Goal: Information Seeking & Learning: Check status

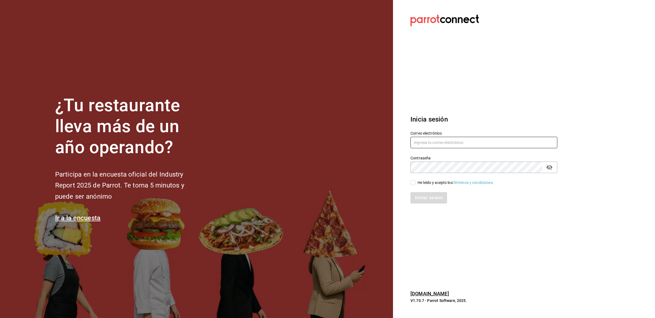
click at [428, 142] on input "text" at bounding box center [483, 142] width 147 height 11
type input "[EMAIL_ADDRESS][DOMAIN_NAME]"
click at [411, 181] on input "He leído y acepto los Términos y condiciones." at bounding box center [412, 182] width 5 height 5
checkbox input "true"
click at [426, 202] on button "Iniciar sesión" at bounding box center [428, 197] width 37 height 11
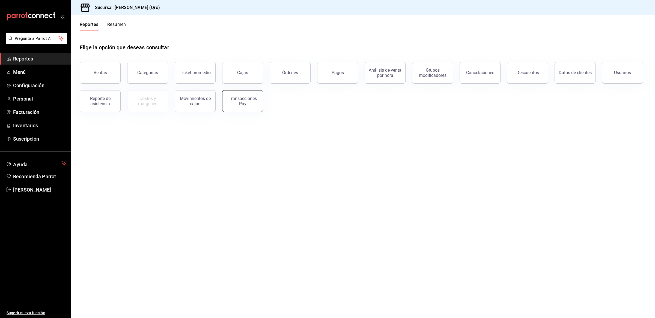
click at [240, 99] on div "Transacciones Pay" at bounding box center [243, 101] width 34 height 10
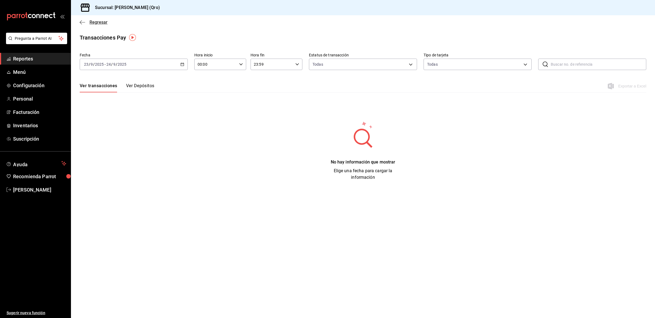
click at [81, 23] on icon "button" at bounding box center [81, 22] width 2 height 4
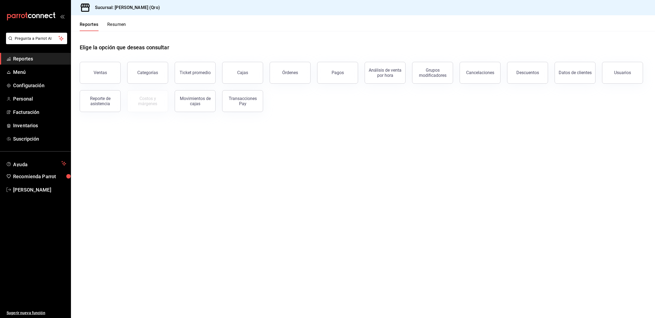
click at [115, 22] on button "Resumen" at bounding box center [116, 26] width 19 height 9
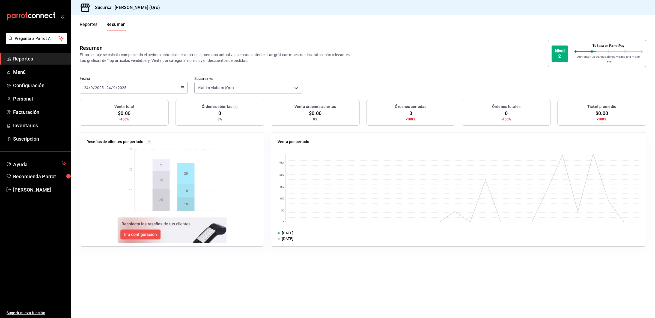
click at [91, 24] on button "Reportes" at bounding box center [89, 26] width 18 height 9
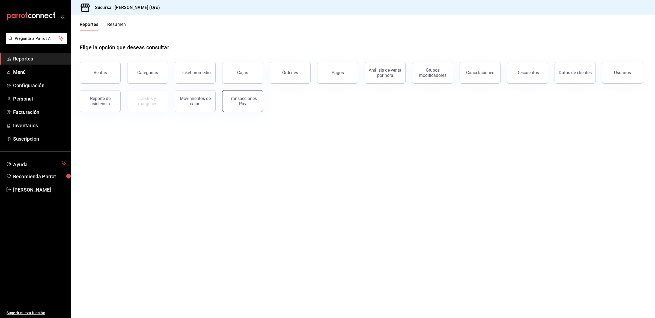
click at [245, 103] on div "Transacciones Pay" at bounding box center [243, 101] width 34 height 10
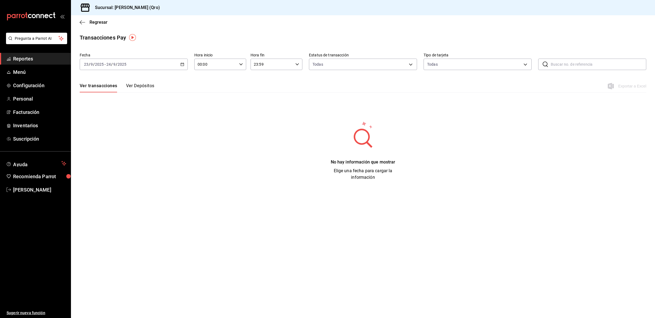
click at [140, 85] on button "Ver Depósitos" at bounding box center [140, 87] width 28 height 9
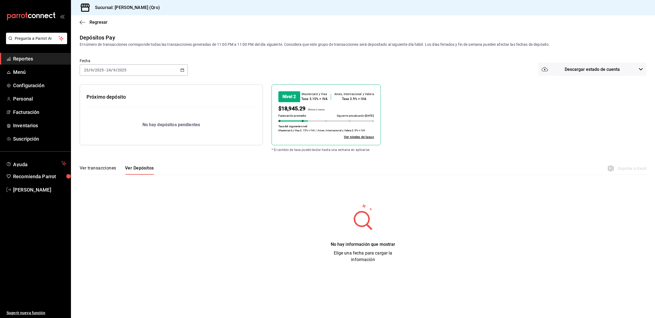
click at [182, 68] on icon "button" at bounding box center [182, 70] width 4 height 4
click at [106, 135] on span "Año actual" at bounding box center [105, 136] width 42 height 6
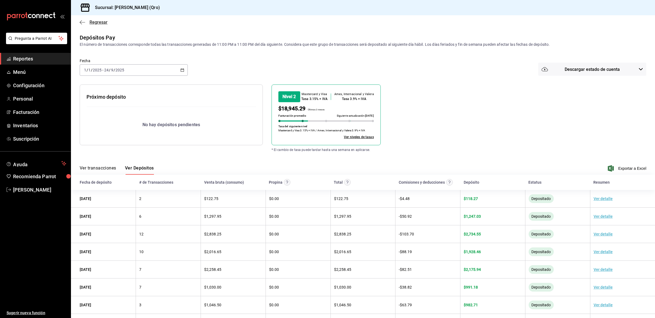
click at [82, 20] on icon "button" at bounding box center [82, 22] width 5 height 5
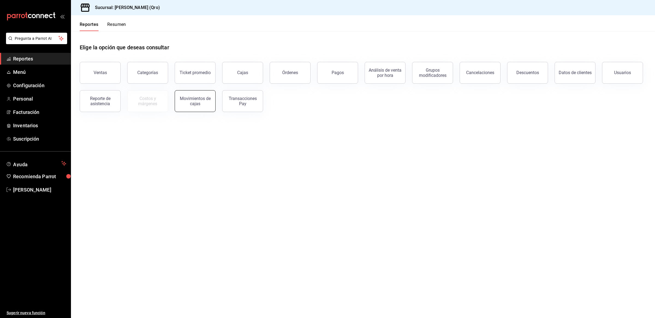
click at [205, 102] on div "Movimientos de cajas" at bounding box center [195, 101] width 34 height 10
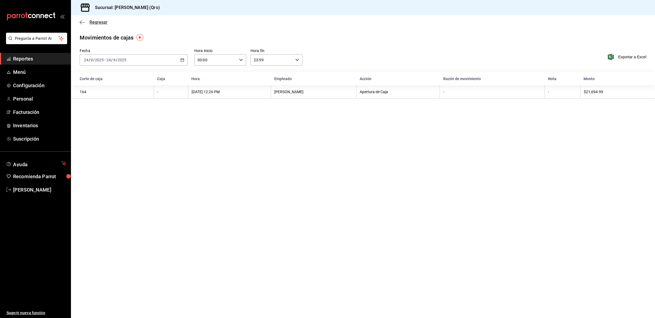
click at [82, 22] on icon "button" at bounding box center [82, 22] width 5 height 0
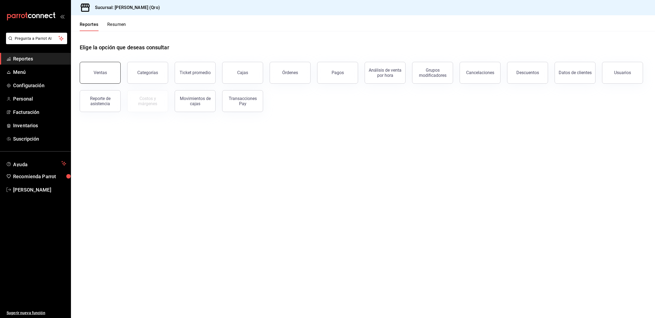
click at [110, 75] on button "Ventas" at bounding box center [100, 73] width 41 height 22
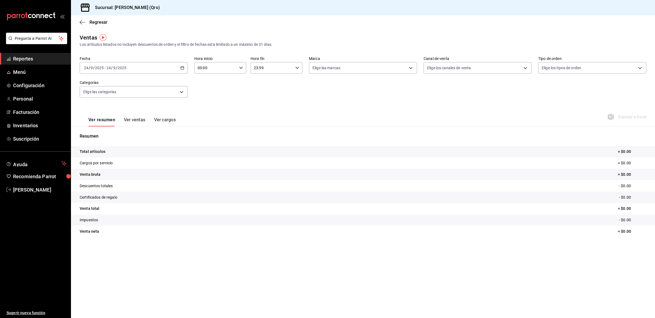
click at [181, 67] on \(Stroke\) "button" at bounding box center [182, 68] width 3 height 3
click at [103, 131] on span "Rango de fechas" at bounding box center [105, 134] width 42 height 6
click at [192, 87] on icon "button" at bounding box center [191, 88] width 7 height 7
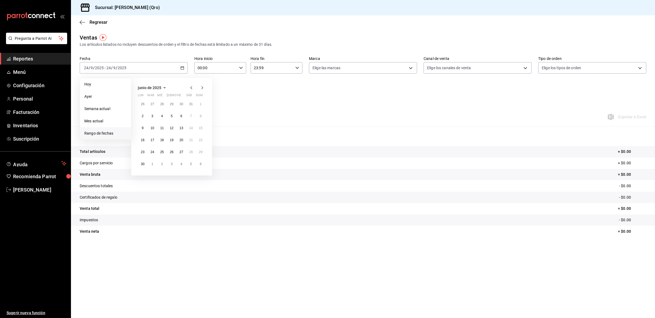
click at [192, 87] on icon "button" at bounding box center [191, 88] width 7 height 7
click at [152, 103] on abbr "1" at bounding box center [152, 104] width 2 height 4
click at [202, 88] on icon "button" at bounding box center [202, 88] width 7 height 7
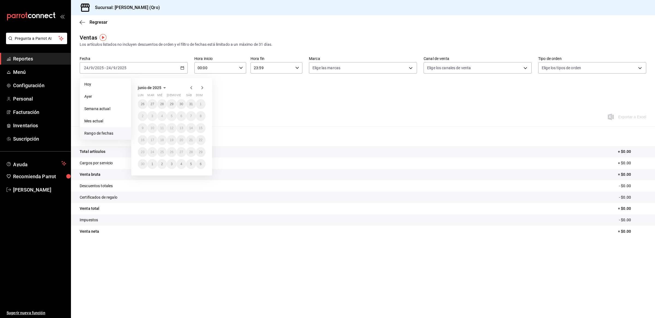
click at [202, 88] on icon "button" at bounding box center [202, 88] width 7 height 7
click at [190, 86] on icon "button" at bounding box center [191, 88] width 7 height 7
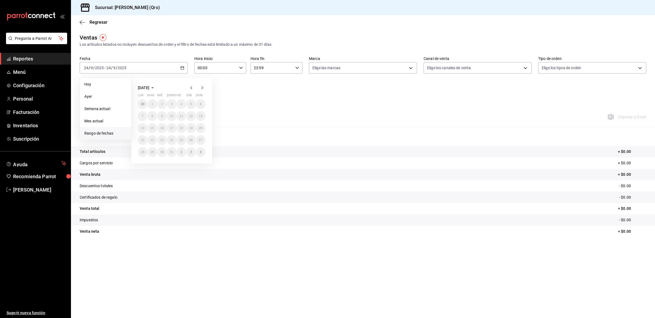
click at [190, 86] on icon "button" at bounding box center [191, 88] width 7 height 7
click at [163, 150] on abbr "30" at bounding box center [162, 152] width 4 height 4
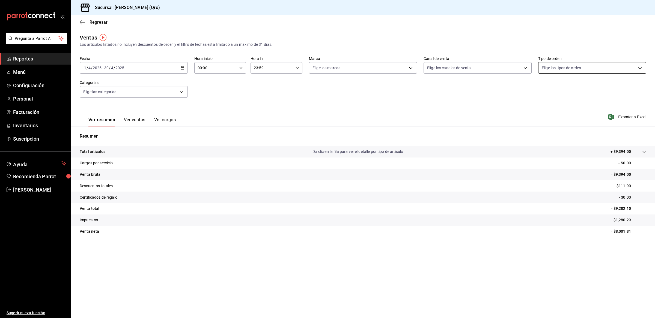
click at [576, 65] on body "Pregunta a Parrot AI Reportes Menú Configuración Personal Facturación Inventari…" at bounding box center [327, 159] width 655 height 318
click at [576, 65] on div at bounding box center [327, 159] width 655 height 318
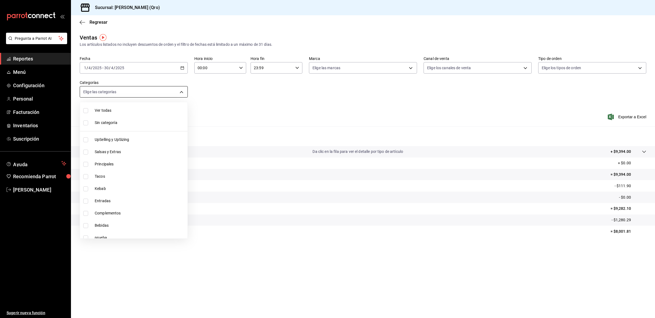
click at [181, 91] on body "Pregunta a Parrot AI Reportes Menú Configuración Personal Facturación Inventari…" at bounding box center [327, 159] width 655 height 318
click at [213, 88] on div at bounding box center [327, 159] width 655 height 318
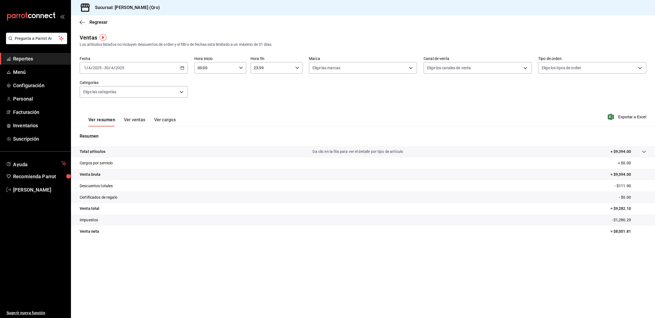
click at [130, 123] on button "Ver ventas" at bounding box center [135, 121] width 22 height 9
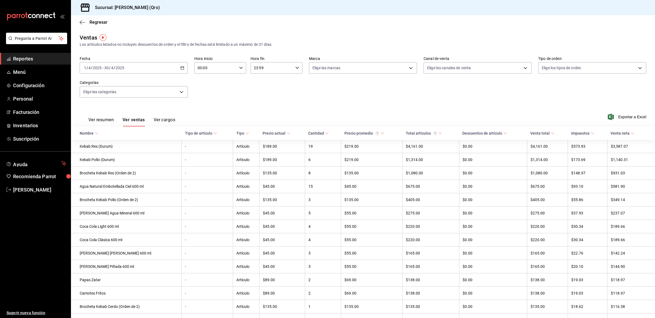
click at [165, 118] on button "Ver cargos" at bounding box center [165, 121] width 22 height 9
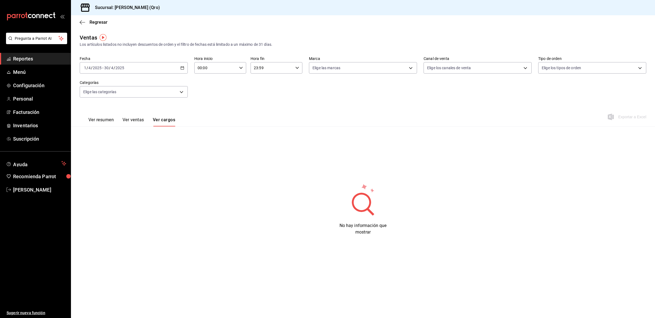
click at [136, 119] on button "Ver ventas" at bounding box center [134, 121] width 22 height 9
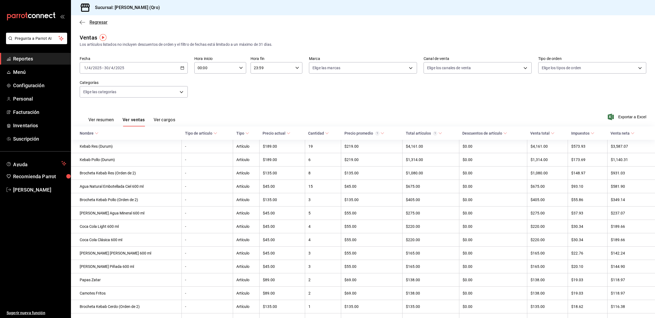
click at [82, 22] on icon "button" at bounding box center [82, 22] width 5 height 0
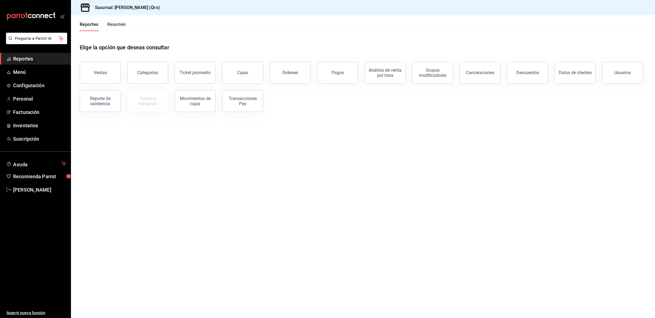
click at [119, 25] on button "Resumen" at bounding box center [116, 26] width 19 height 9
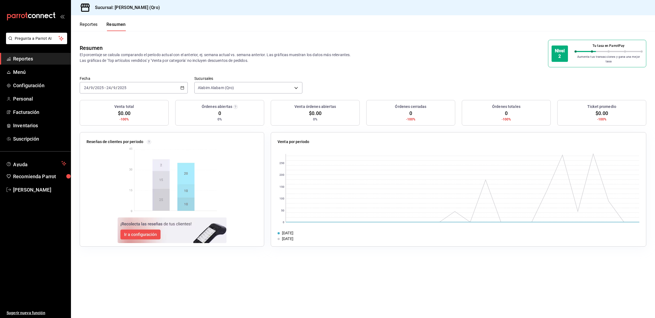
click at [181, 86] on icon "button" at bounding box center [182, 88] width 4 height 4
click at [100, 151] on span "Año actual" at bounding box center [105, 154] width 42 height 6
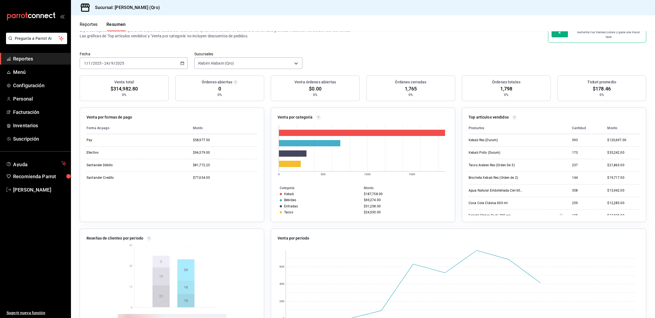
scroll to position [54, 0]
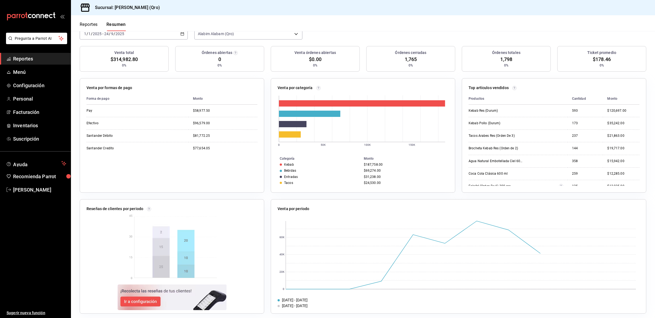
click at [268, 177] on div "Venta por categoría 0 50K 100K 150K Categoría Monto Kebab $187,758.00 Bebidas $…" at bounding box center [359, 132] width 191 height 121
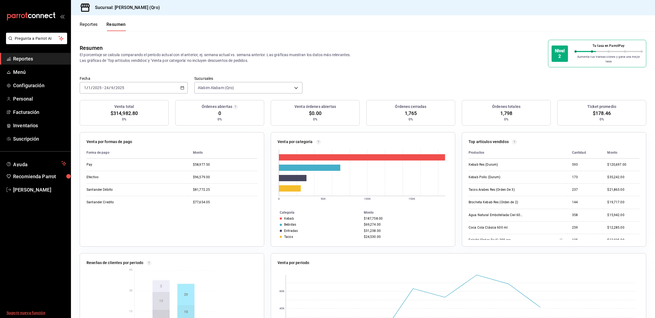
click at [28, 313] on span "Sugerir nueva función" at bounding box center [37, 314] width 60 height 6
click at [20, 71] on span "Menú" at bounding box center [39, 71] width 53 height 7
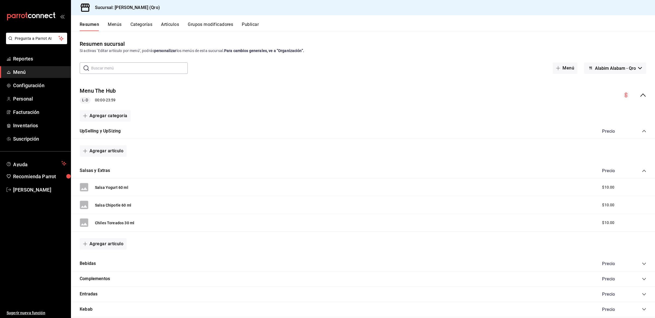
click at [112, 24] on button "Menús" at bounding box center [115, 26] width 14 height 9
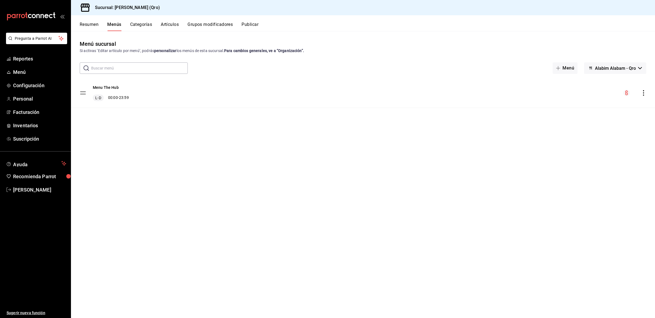
click at [87, 24] on button "Resumen" at bounding box center [89, 26] width 19 height 9
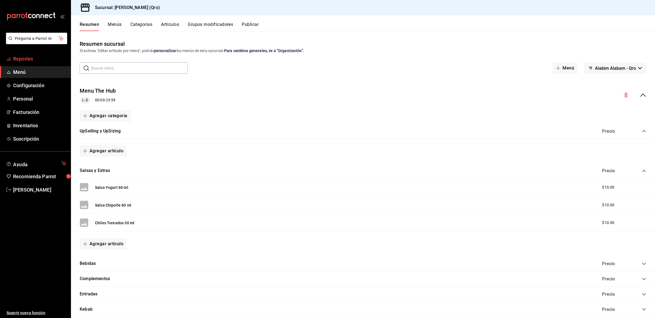
click at [19, 59] on span "Reportes" at bounding box center [39, 58] width 53 height 7
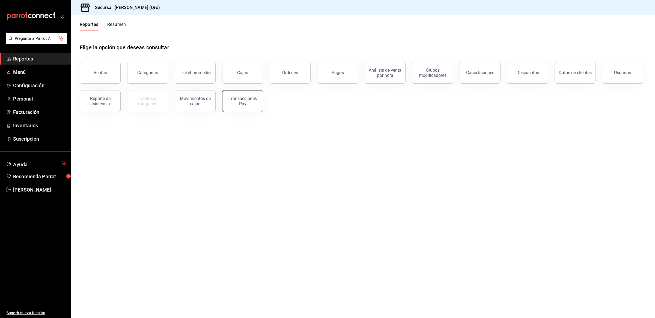
click at [242, 100] on div "Transacciones Pay" at bounding box center [243, 101] width 34 height 10
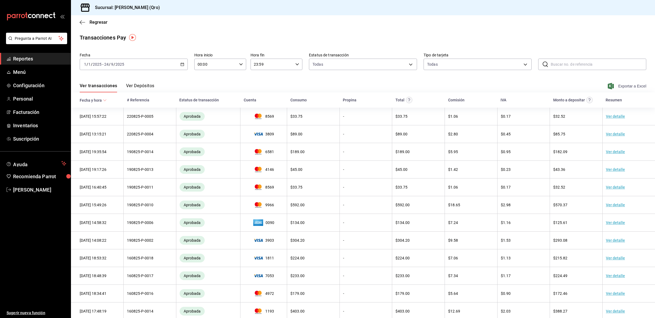
click at [626, 87] on span "Exportar a Excel" at bounding box center [627, 86] width 37 height 7
click at [150, 84] on button "Ver Depósitos" at bounding box center [140, 87] width 28 height 9
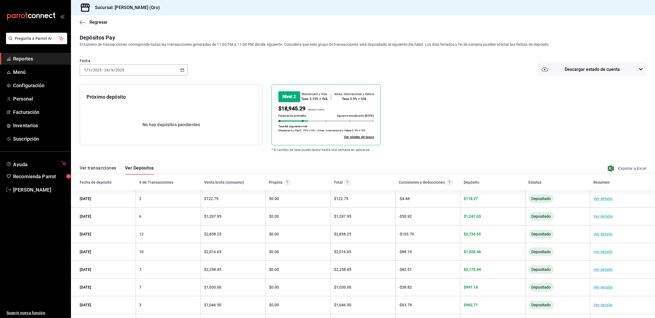
click at [622, 166] on span "Exportar a Excel" at bounding box center [627, 168] width 37 height 7
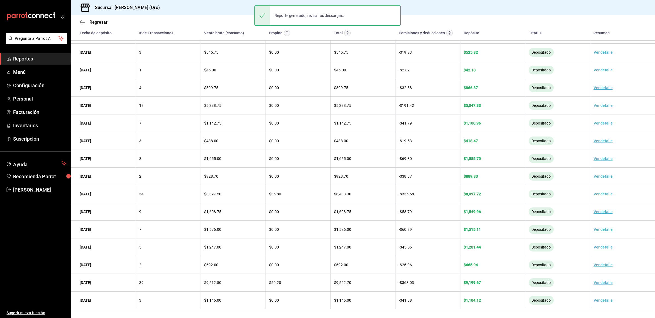
scroll to position [260, 0]
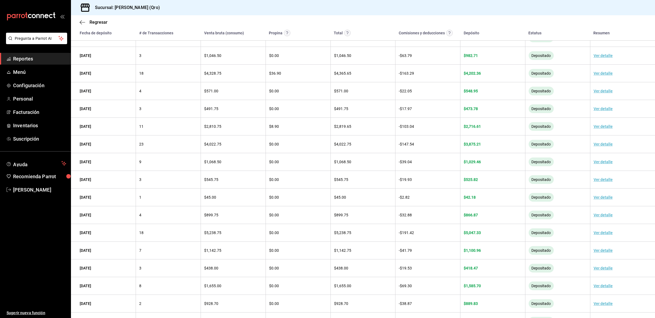
click at [79, 23] on div "Regresar" at bounding box center [363, 22] width 584 height 14
click at [82, 22] on icon "button" at bounding box center [82, 22] width 5 height 5
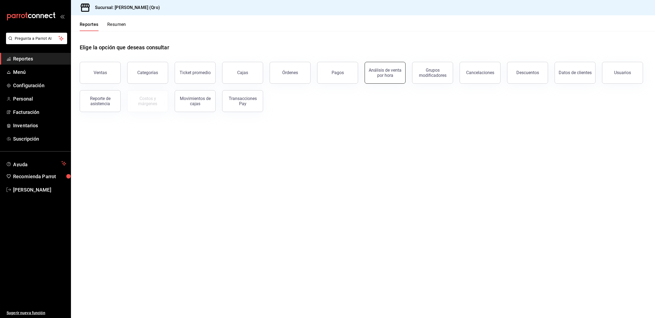
click at [392, 75] on div "Análisis de venta por hora" at bounding box center [385, 73] width 34 height 10
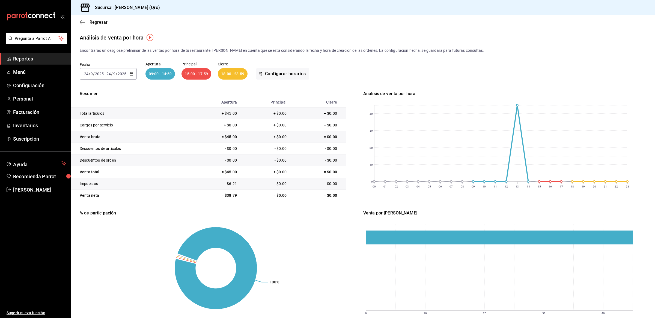
click at [130, 74] on icon "button" at bounding box center [131, 74] width 4 height 4
click at [108, 139] on span "Año actual" at bounding box center [105, 140] width 42 height 6
